Goal: Task Accomplishment & Management: Use online tool/utility

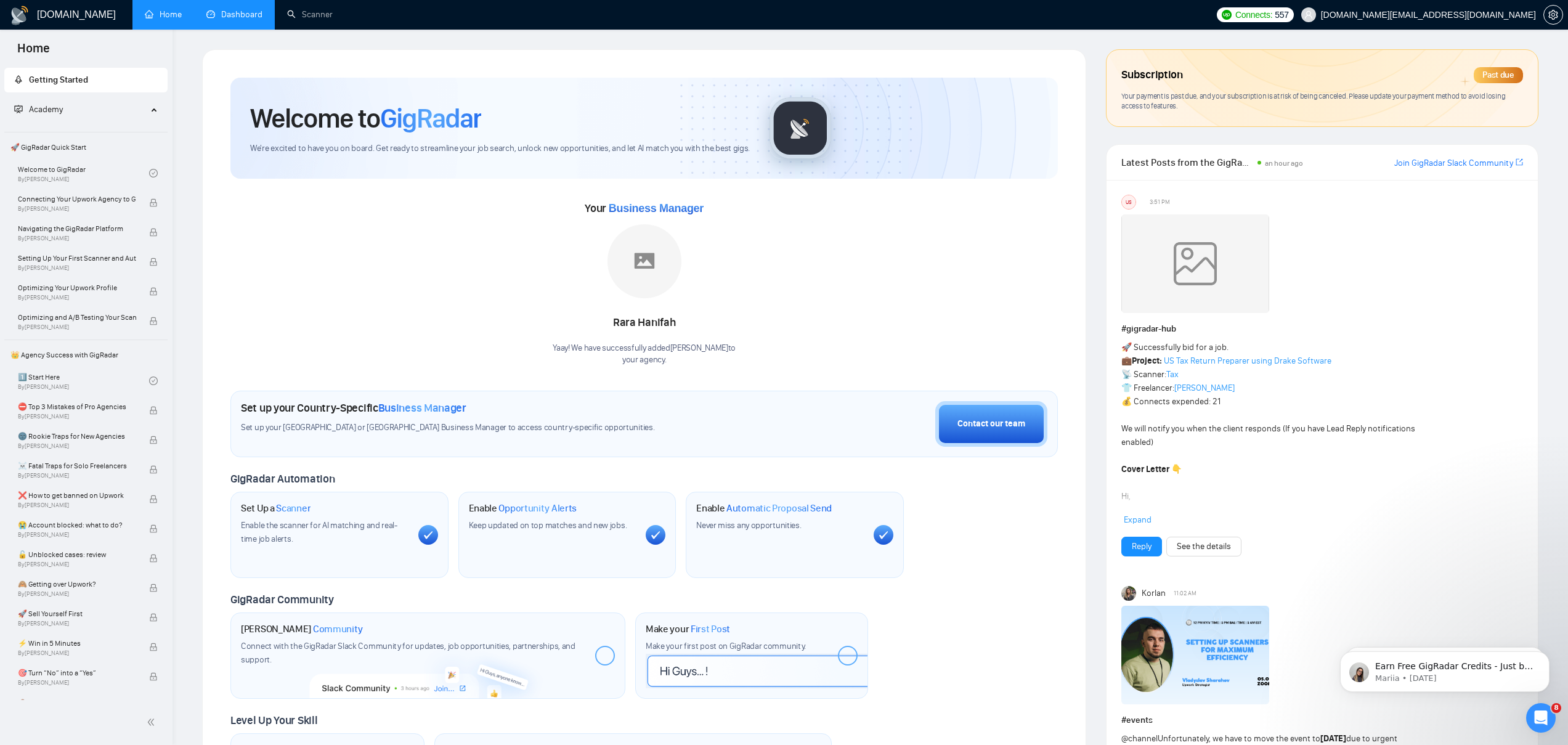
click at [230, 19] on link "Dashboard" at bounding box center [234, 14] width 56 height 11
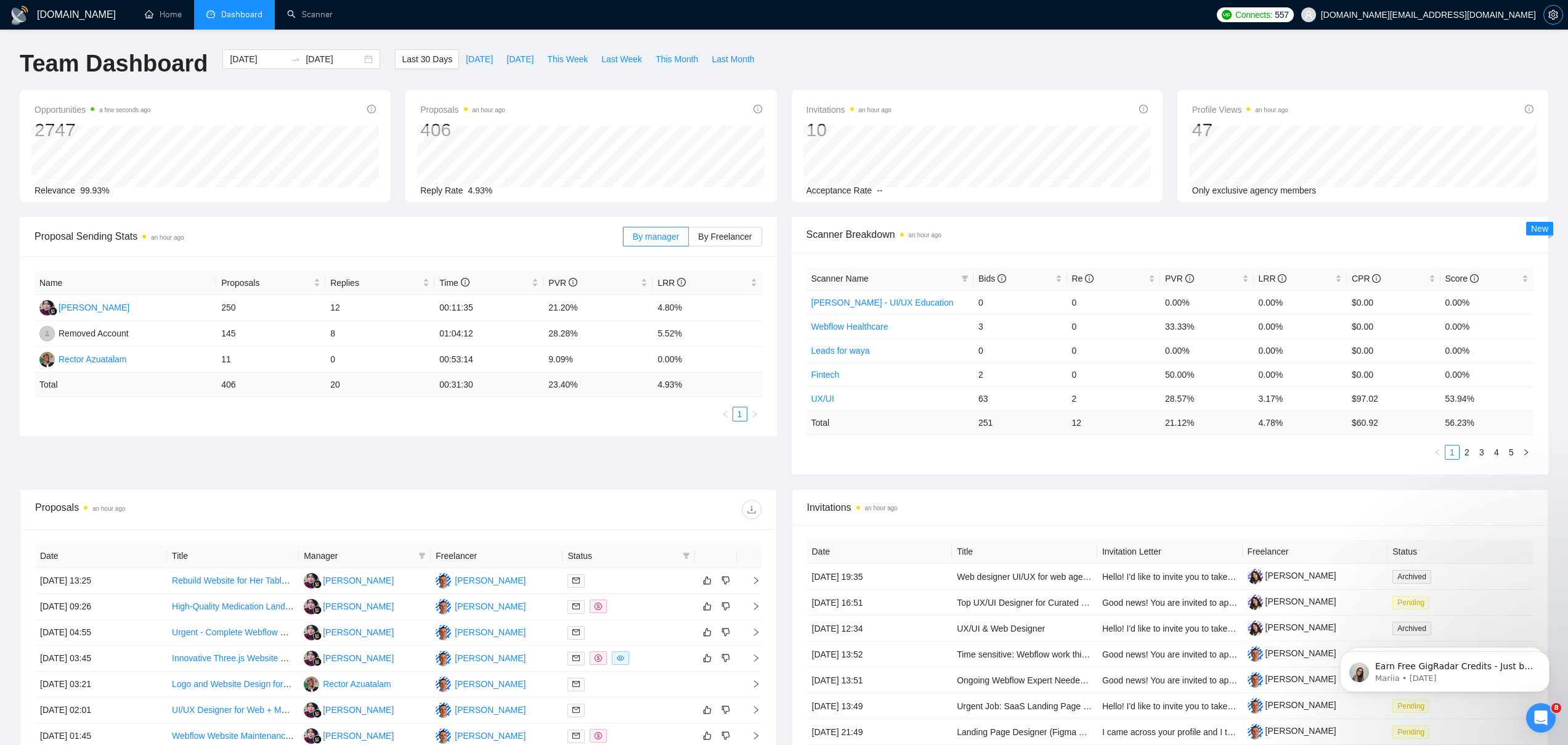
click at [1549, 11] on icon "setting" at bounding box center [1553, 14] width 10 height 10
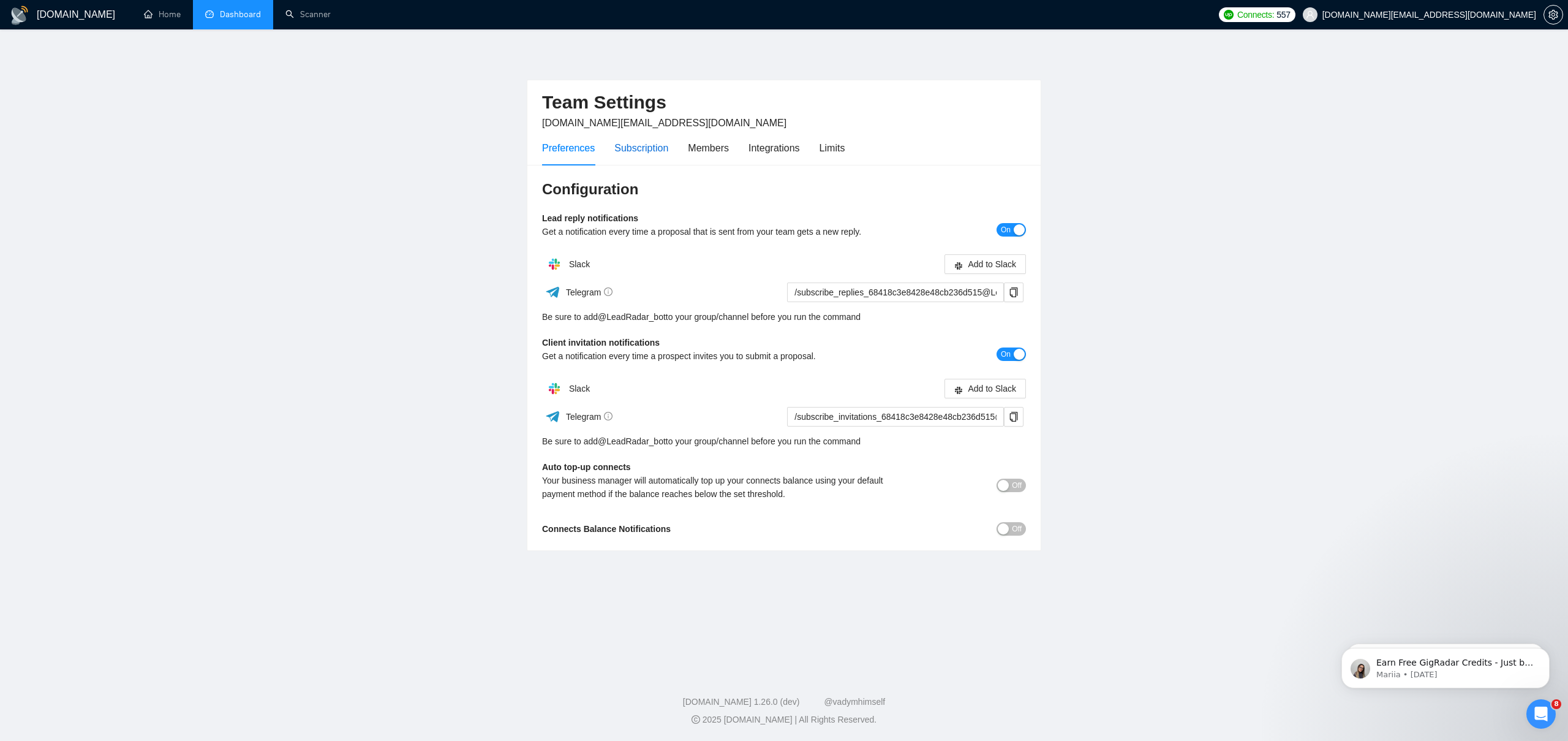
click at [624, 144] on div "Subscription" at bounding box center [641, 147] width 54 height 15
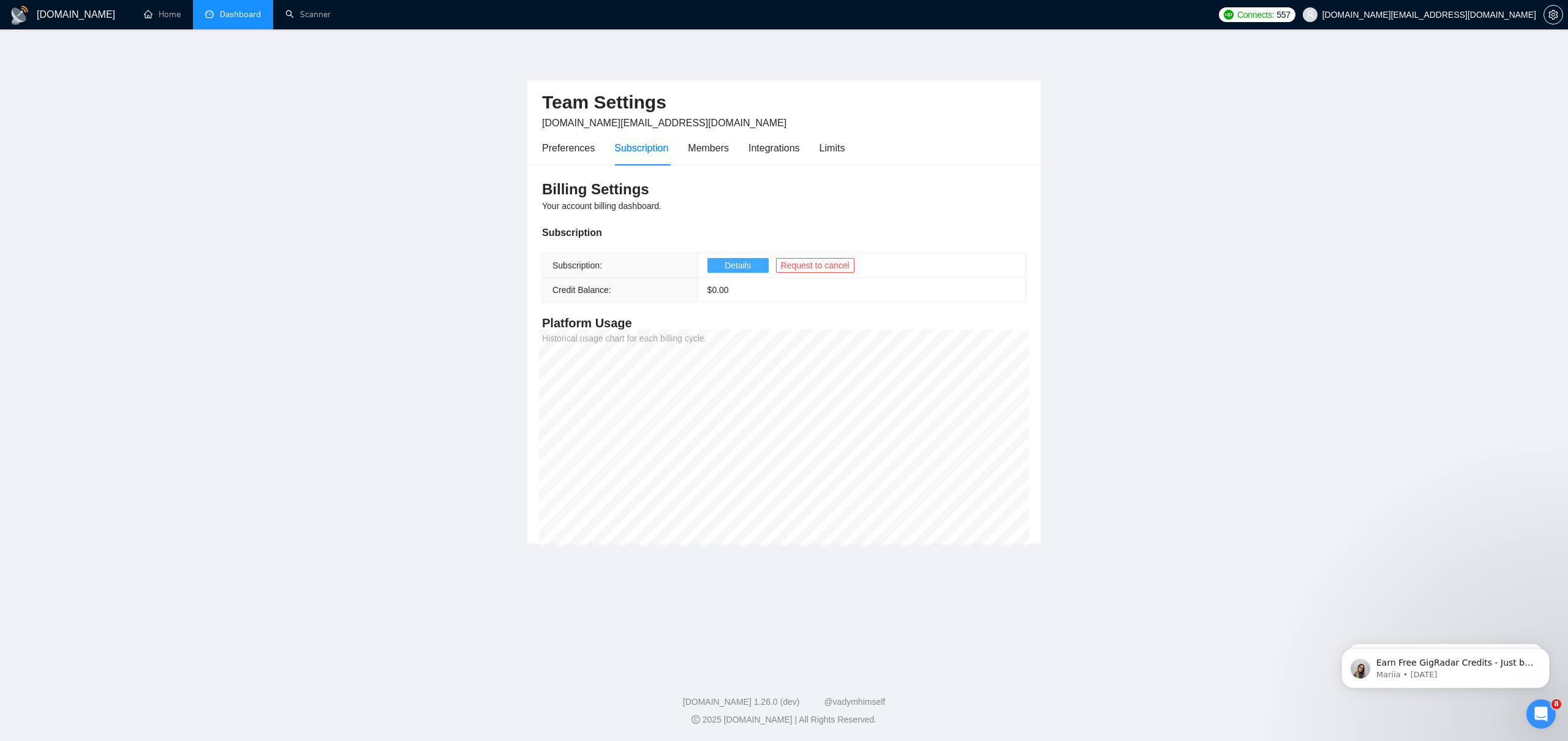
click at [750, 267] on span "Details" at bounding box center [738, 264] width 26 height 13
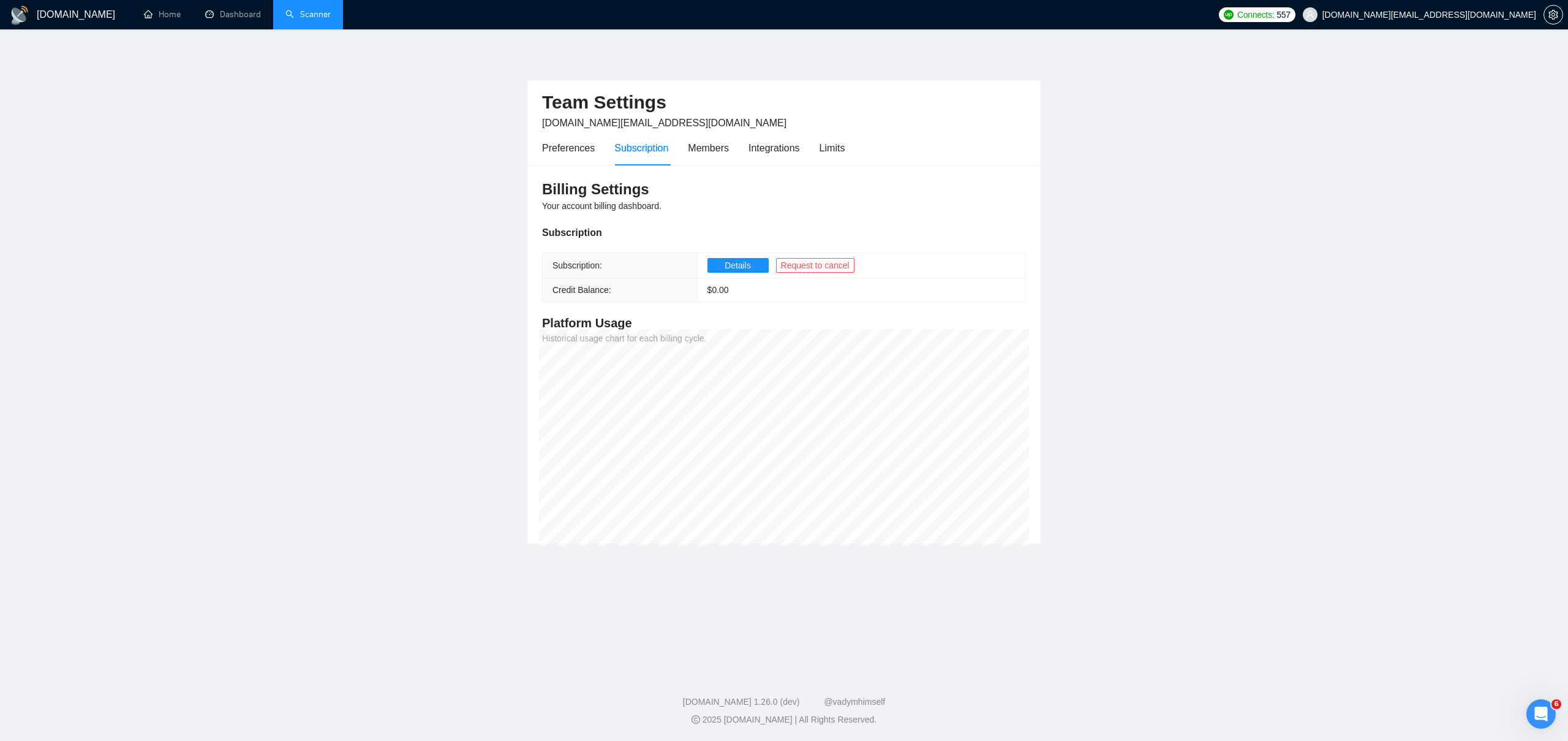
click at [289, 15] on link "Scanner" at bounding box center [307, 14] width 45 height 11
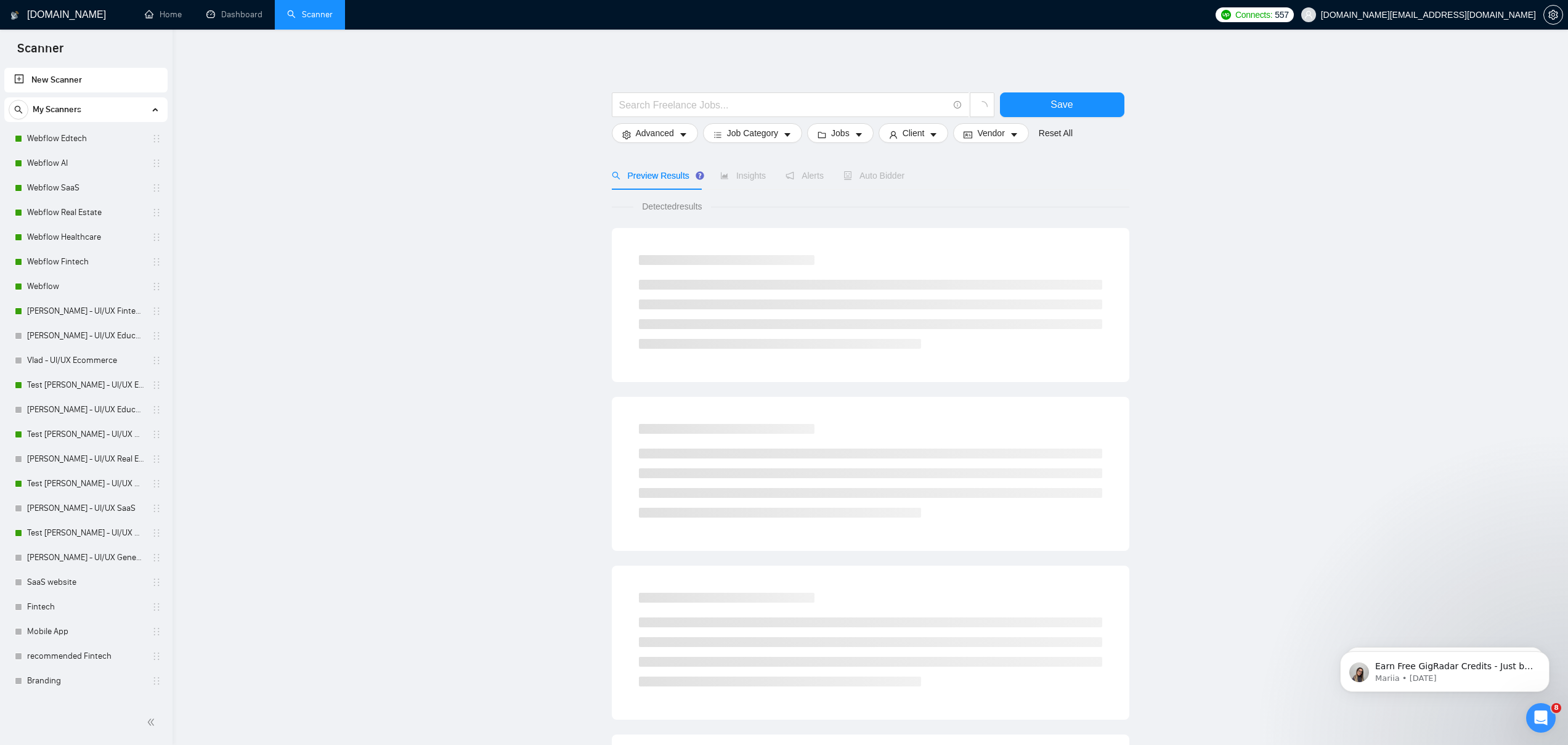
click at [292, 136] on main "Save Advanced Job Category Jobs Client Vendor Reset All Preview Results Insight…" at bounding box center [870, 554] width 1356 height 1008
click at [222, 13] on link "Dashboard" at bounding box center [234, 14] width 56 height 11
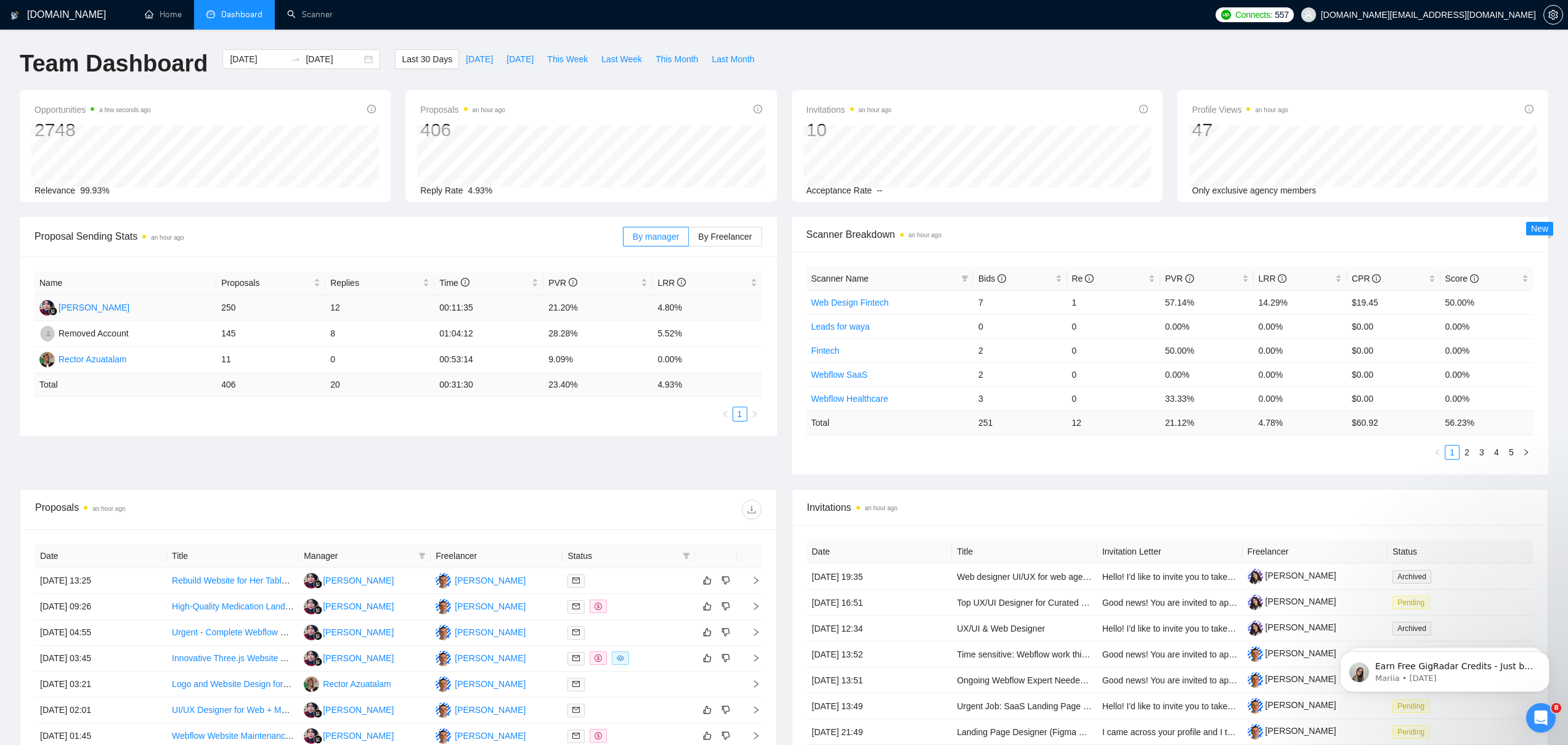
click at [248, 307] on td "250" at bounding box center [270, 307] width 109 height 26
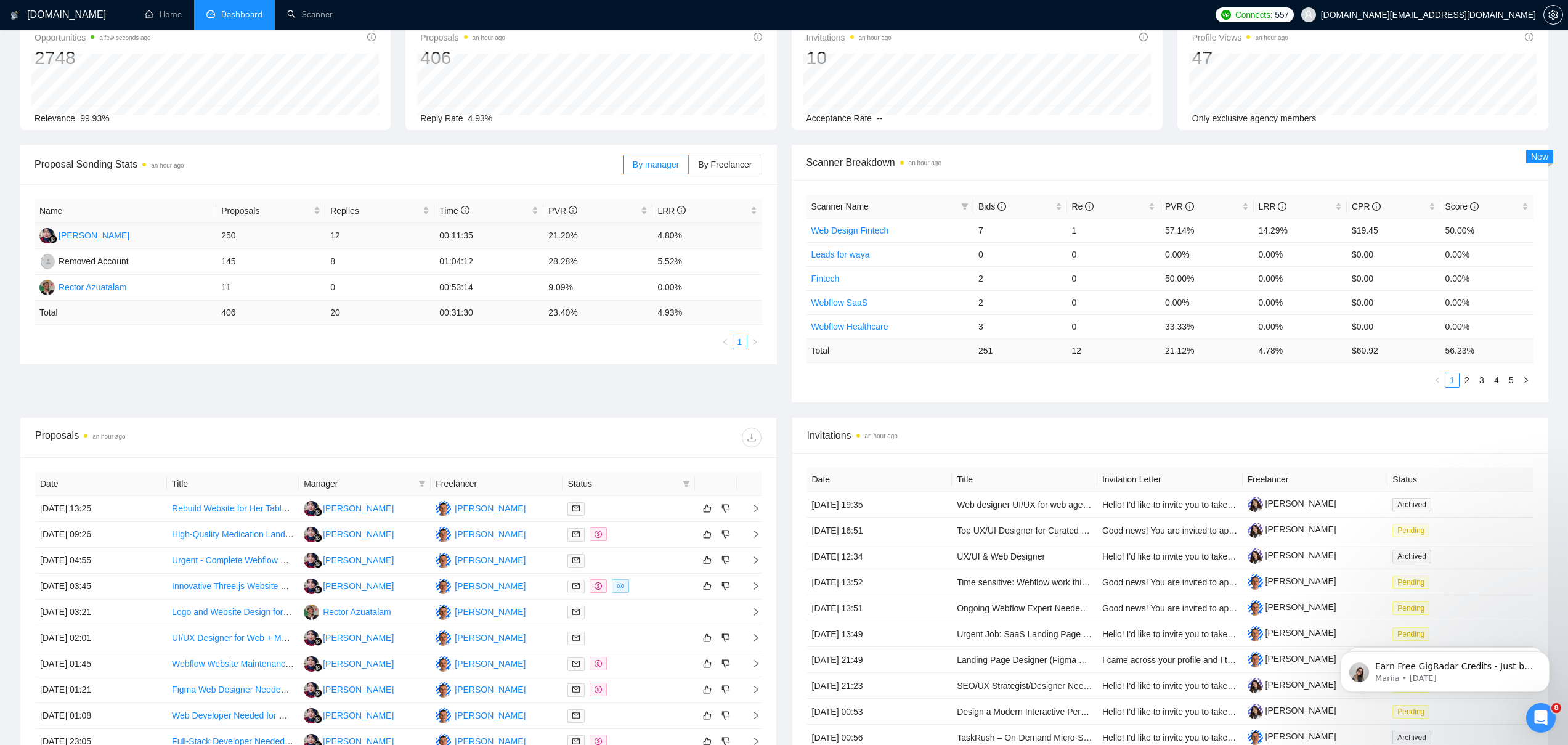
scroll to position [218, 0]
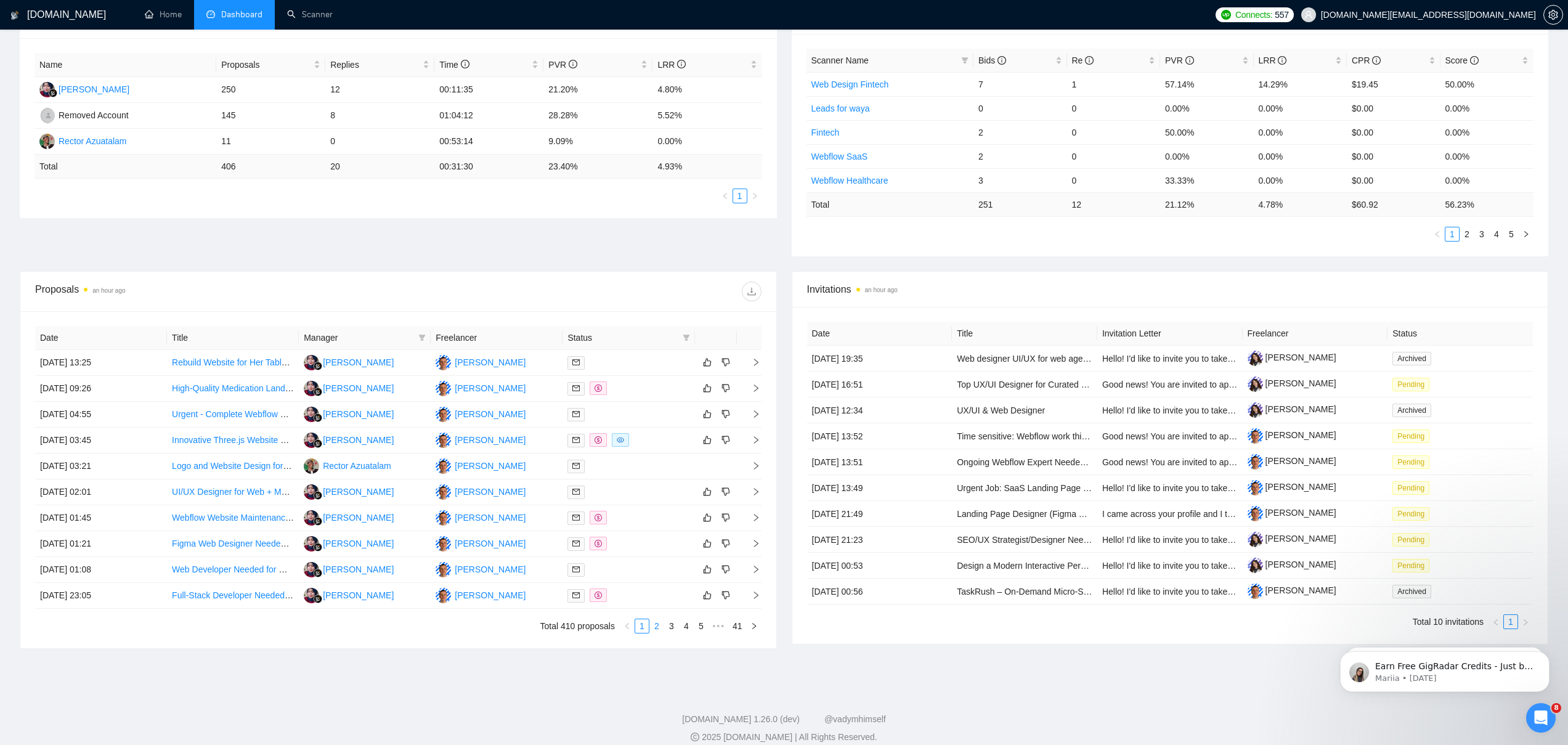
click at [655, 628] on link "2" at bounding box center [656, 625] width 13 height 13
